Goal: Transaction & Acquisition: Purchase product/service

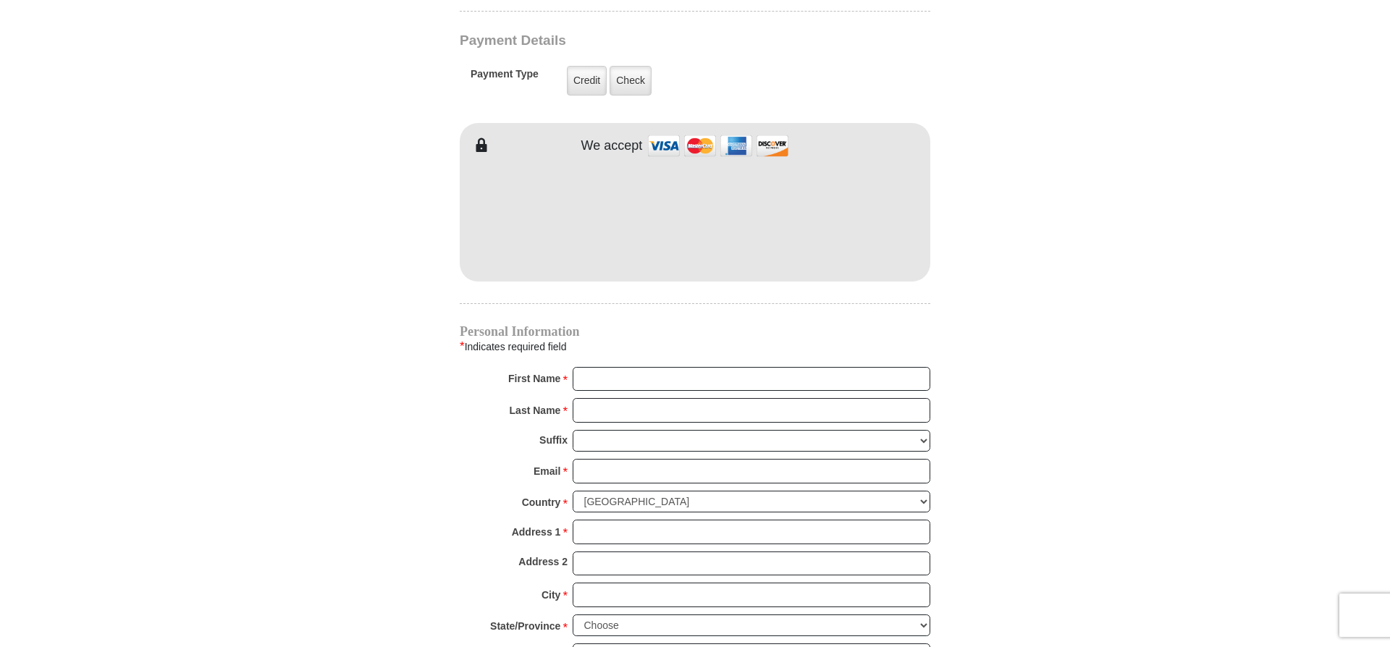
scroll to position [1181, 0]
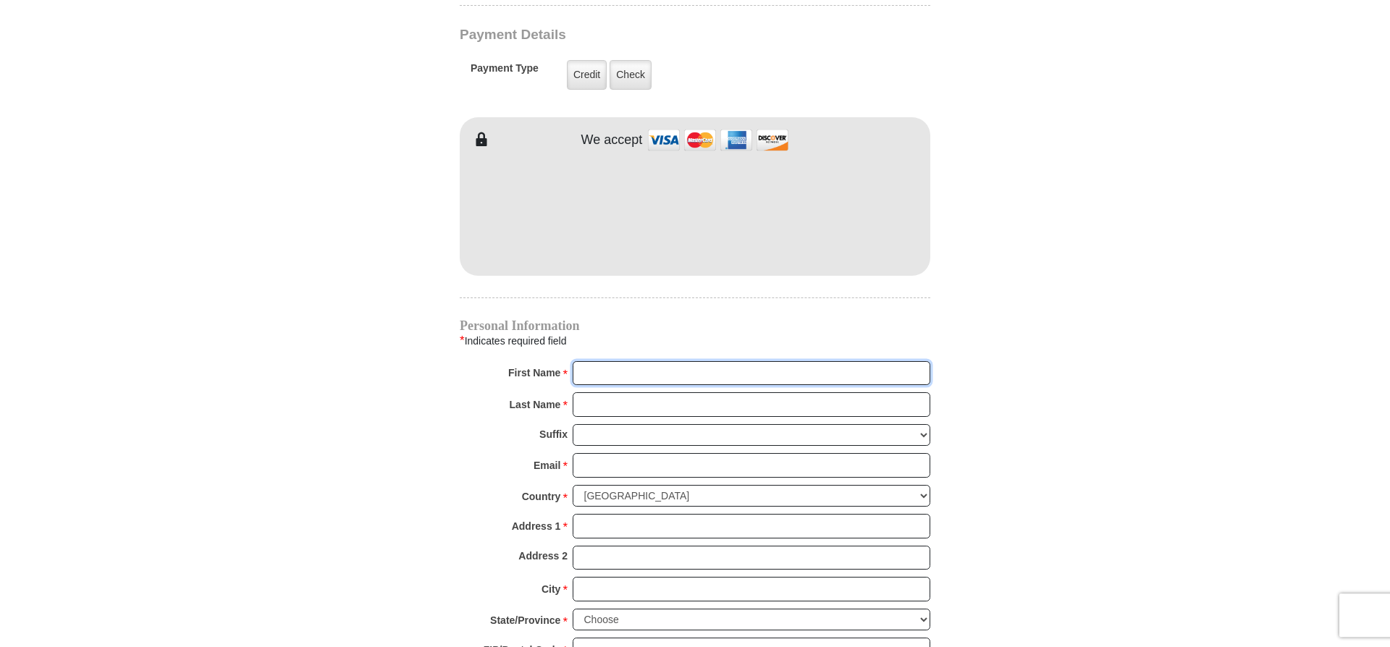
click at [597, 361] on input "First Name *" at bounding box center [751, 373] width 358 height 25
type input "cAR"
type input "228 E Main S"
type input "Carole"
type input "Prieto"
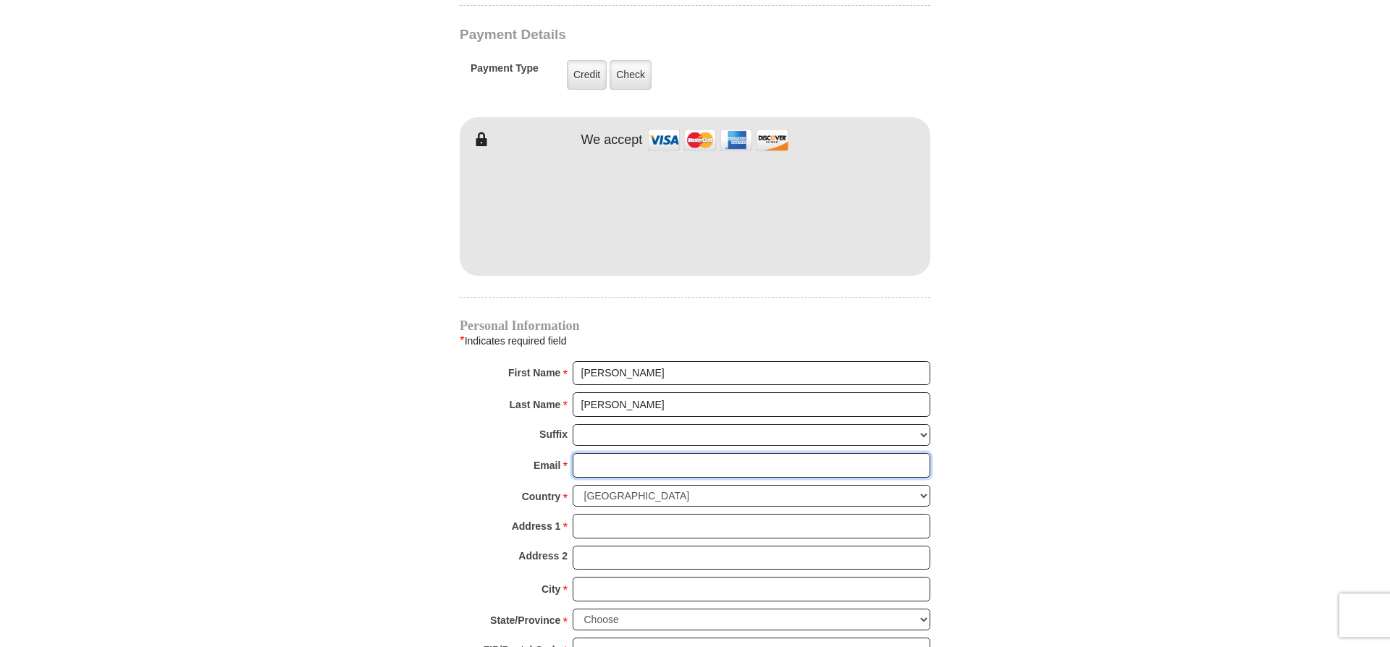
type input "21cprieto@gmail.com"
type input "228 E Main S"
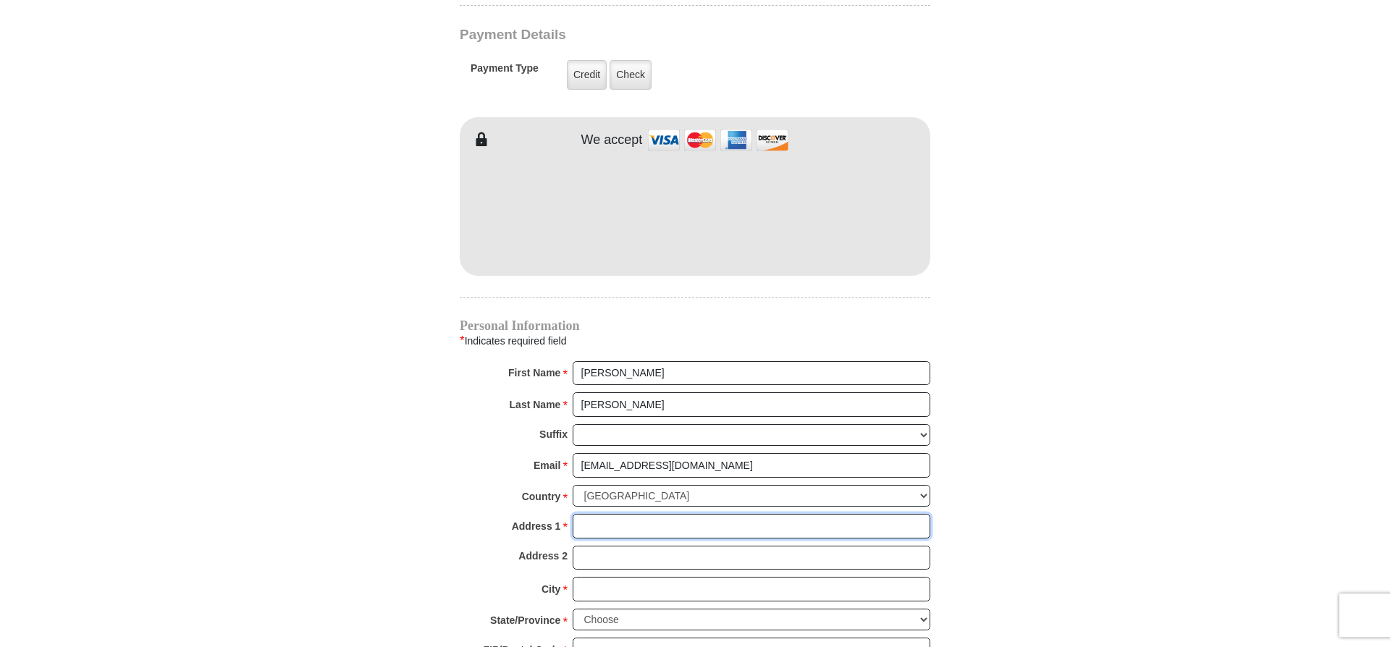
click at [601, 517] on input "Address 1 *" at bounding box center [751, 526] width 358 height 25
type input "228 E Main St"
type input "Port Jervis"
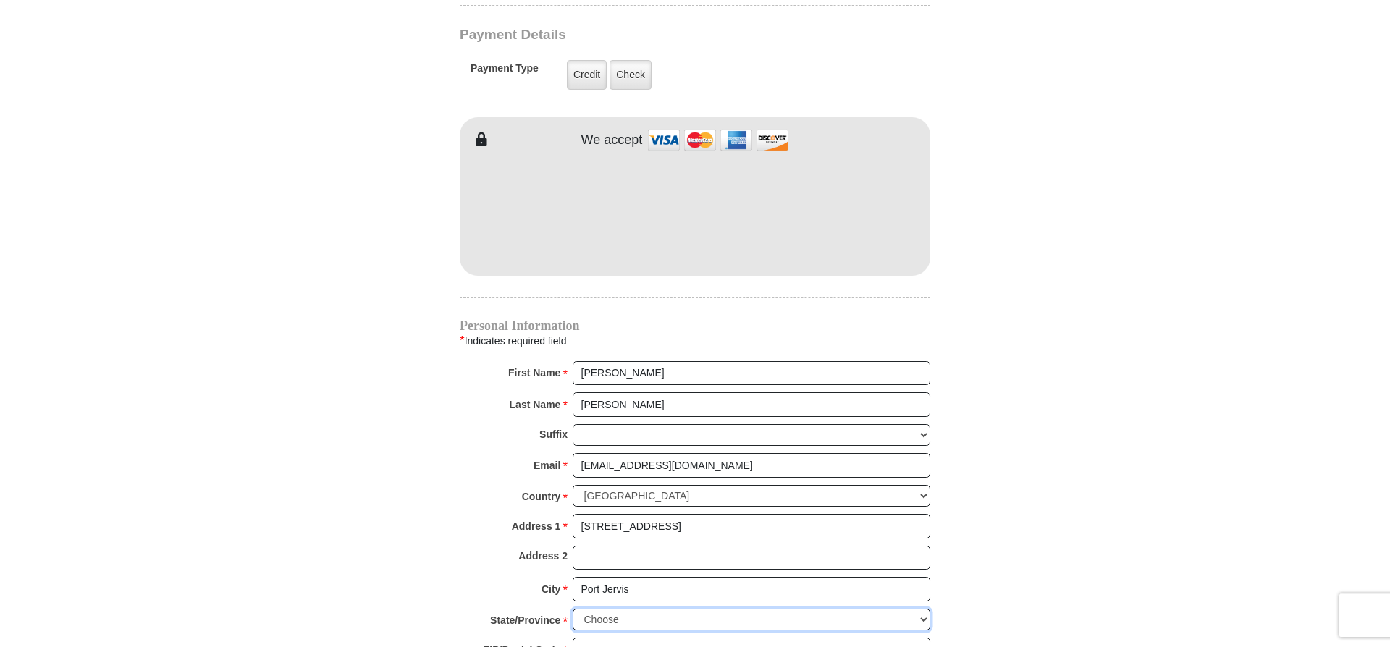
select select "NY"
type input "12771-2234"
type input "8458561808"
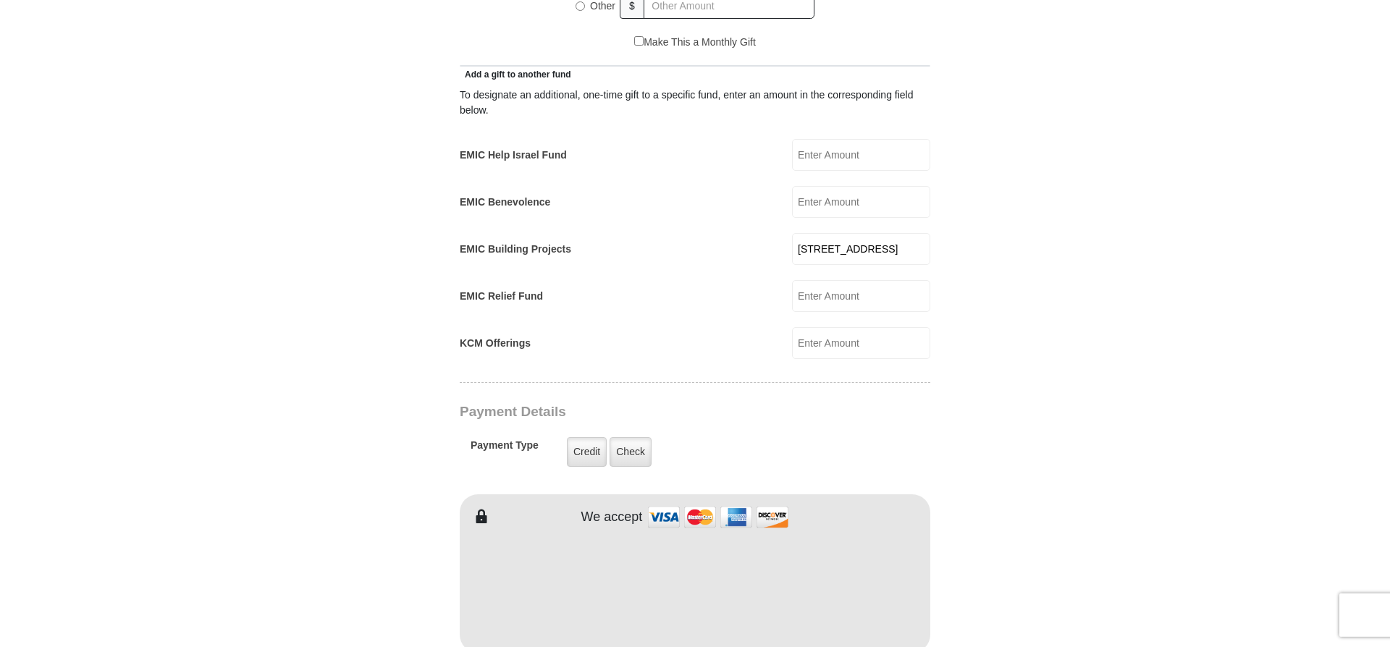
scroll to position [781, 0]
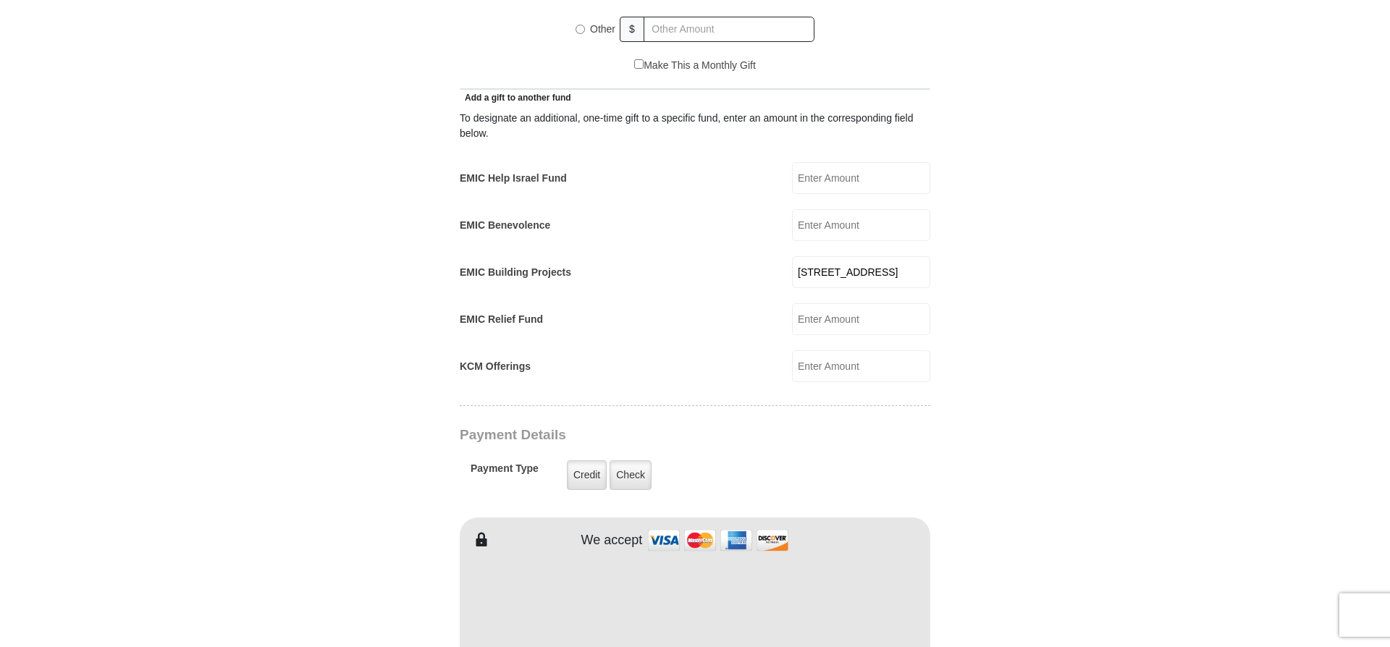
click at [879, 266] on input "228 E Main S" at bounding box center [861, 272] width 138 height 32
type input "2"
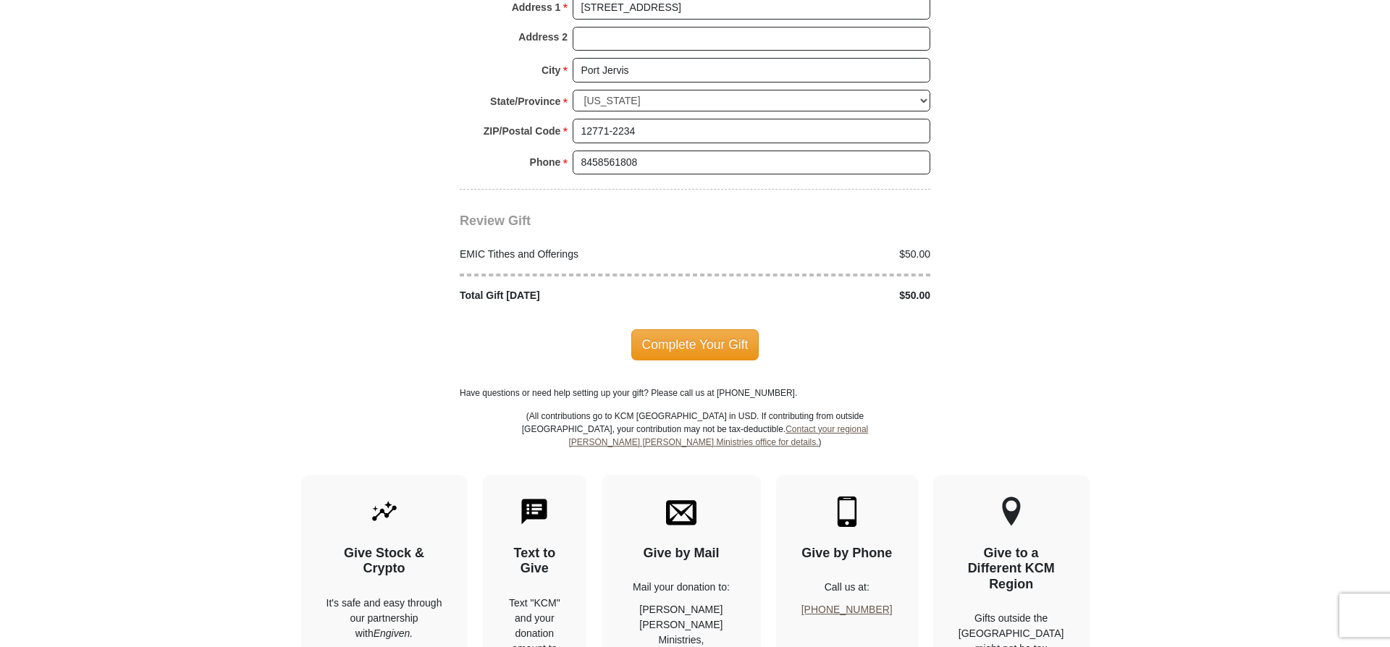
scroll to position [1703, 0]
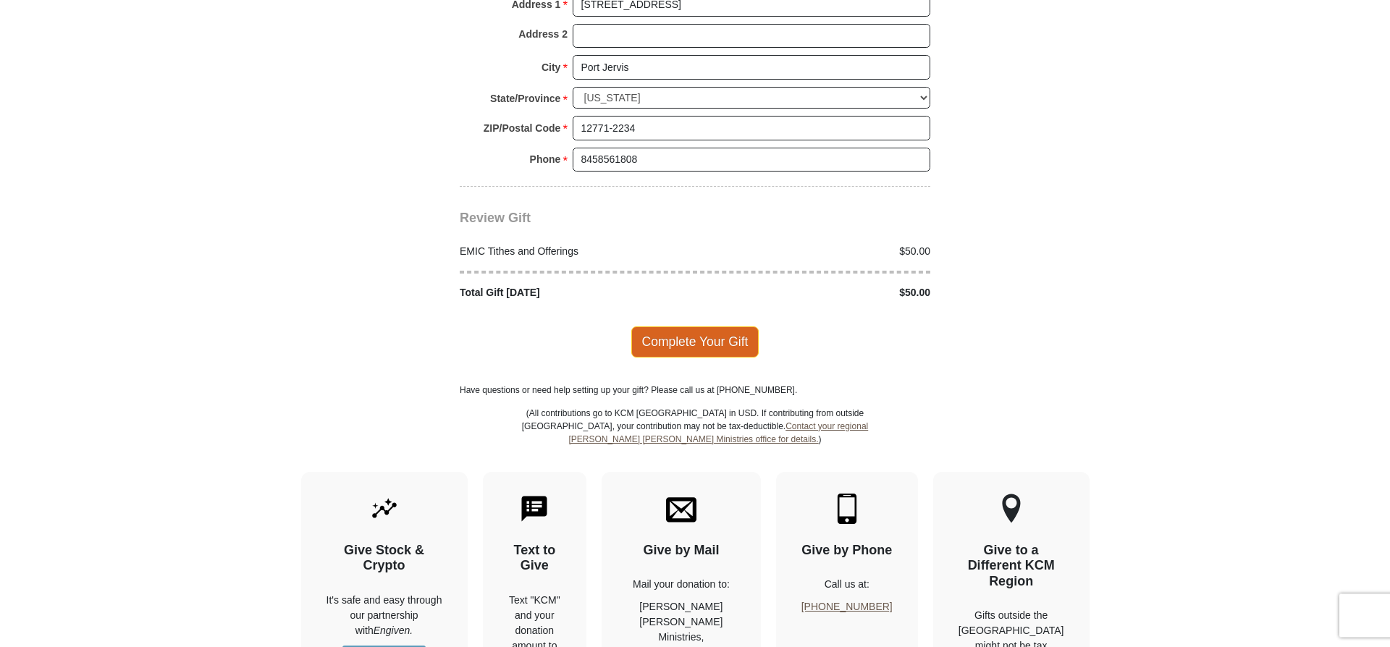
click at [700, 327] on span "Complete Your Gift" at bounding box center [695, 341] width 128 height 30
